Goal: Obtain resource: Download file/media

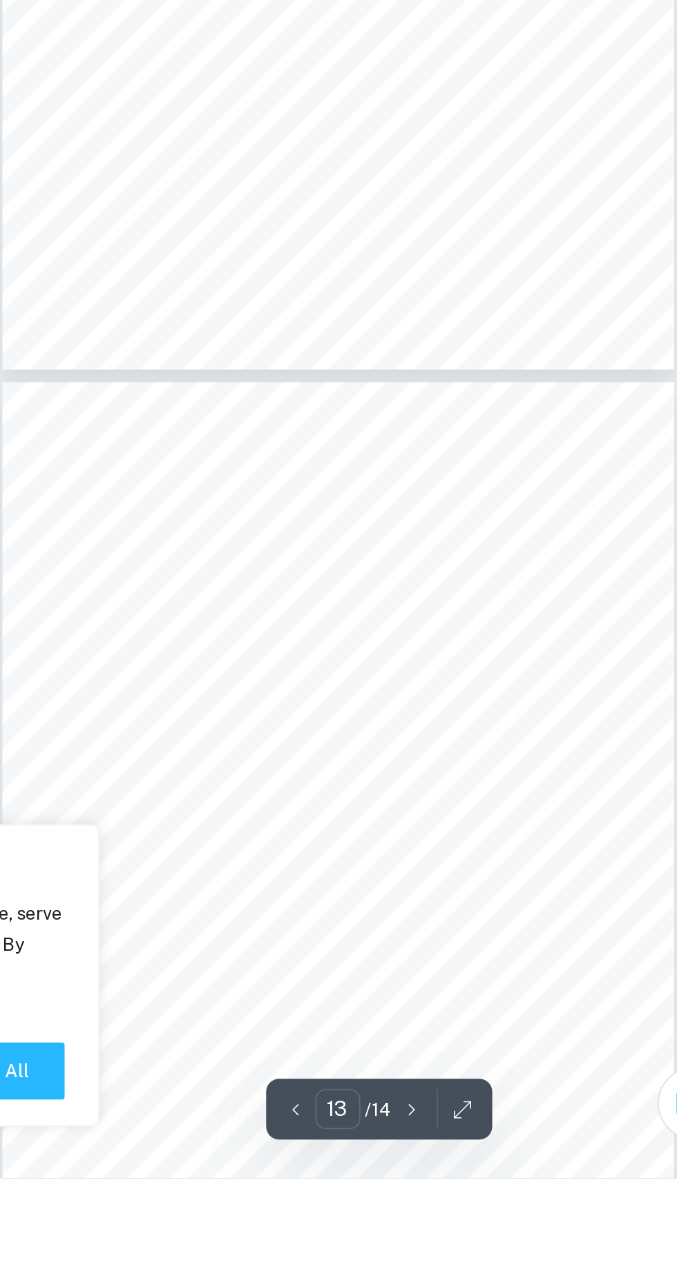
scroll to position [5530, 0]
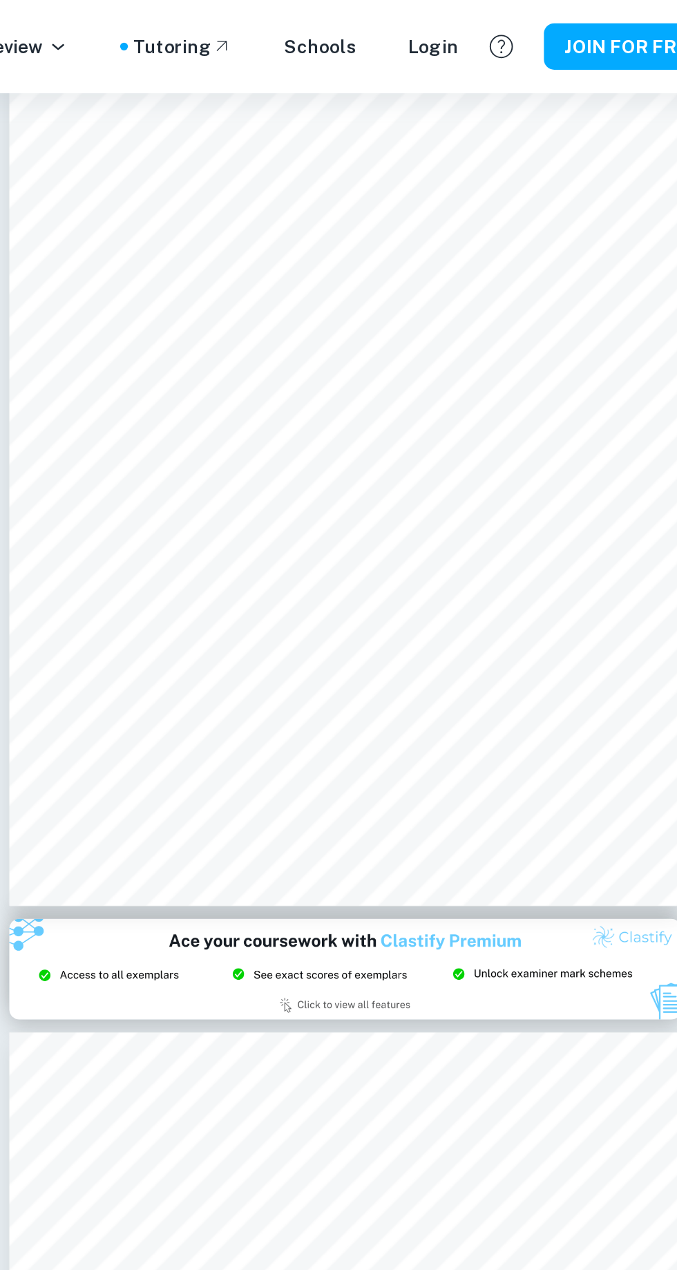
type input "2"
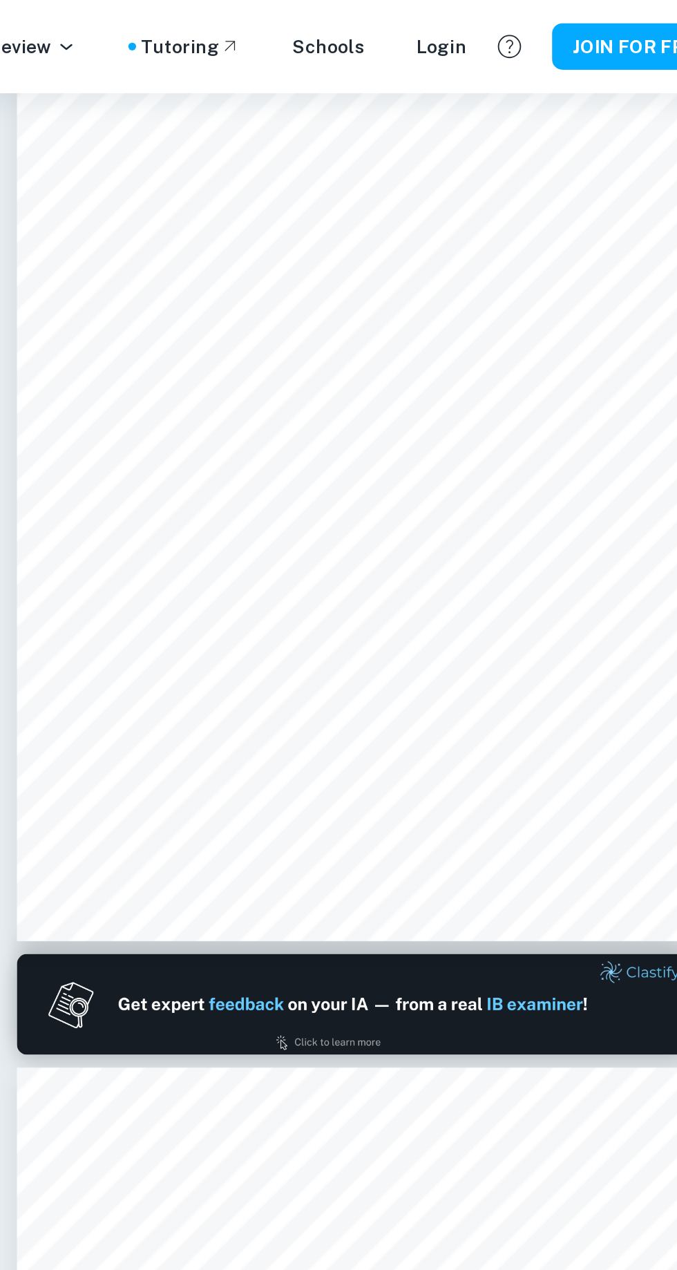
scroll to position [0, 0]
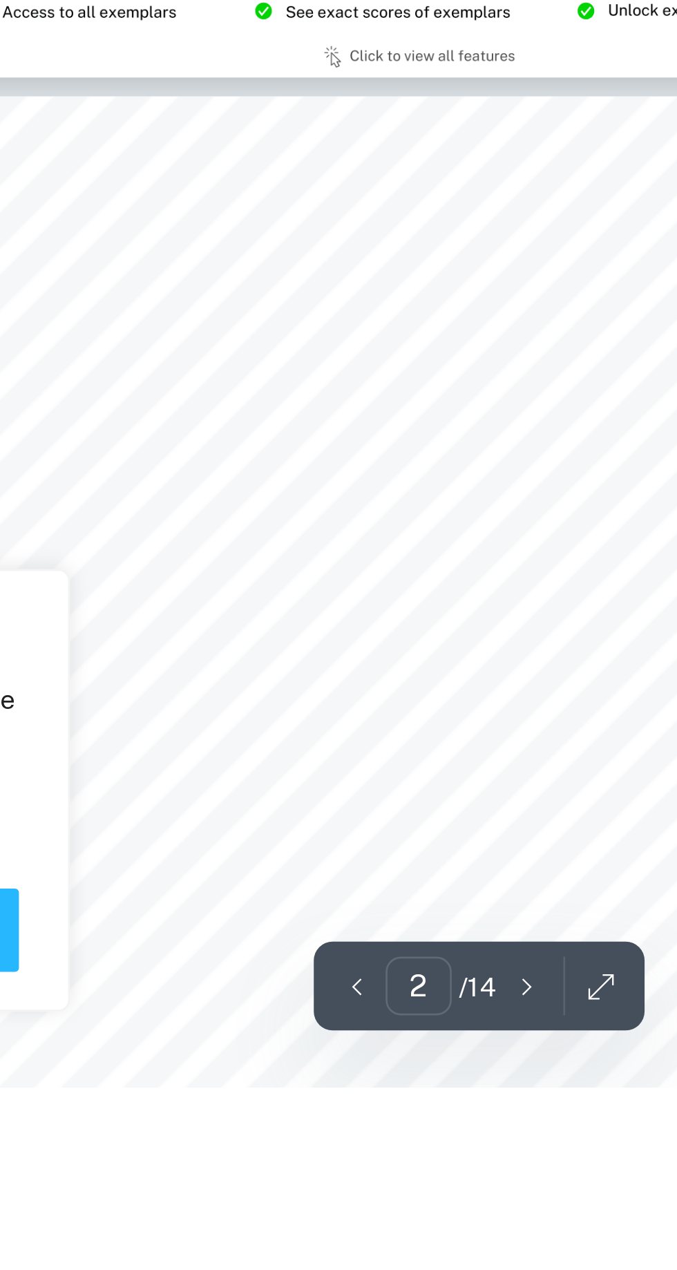
scroll to position [221, 0]
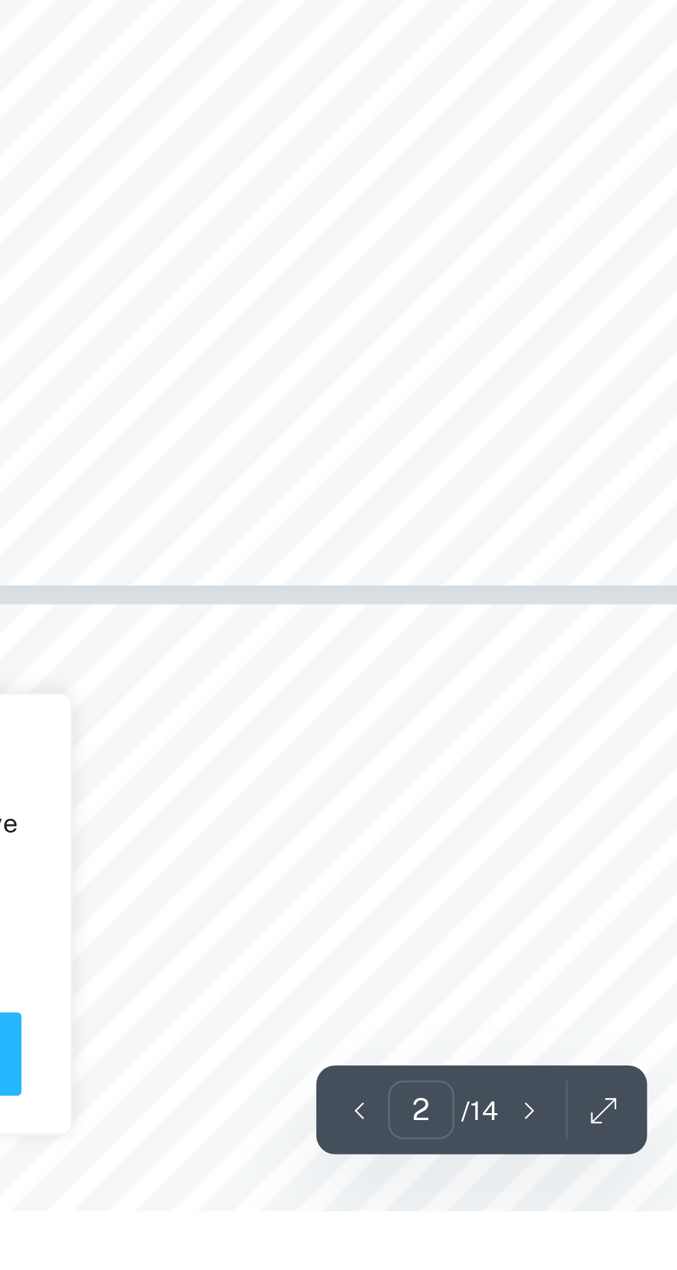
type input "3"
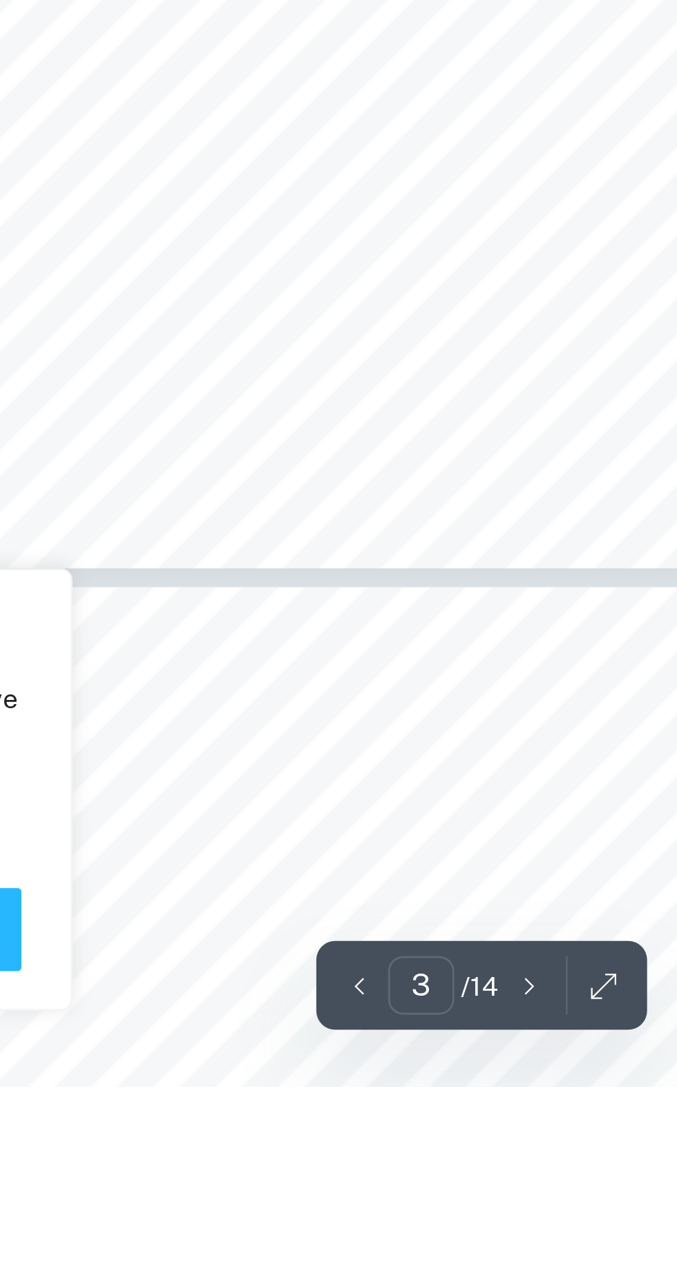
scroll to position [984, 0]
